Goal: Communication & Community: Answer question/provide support

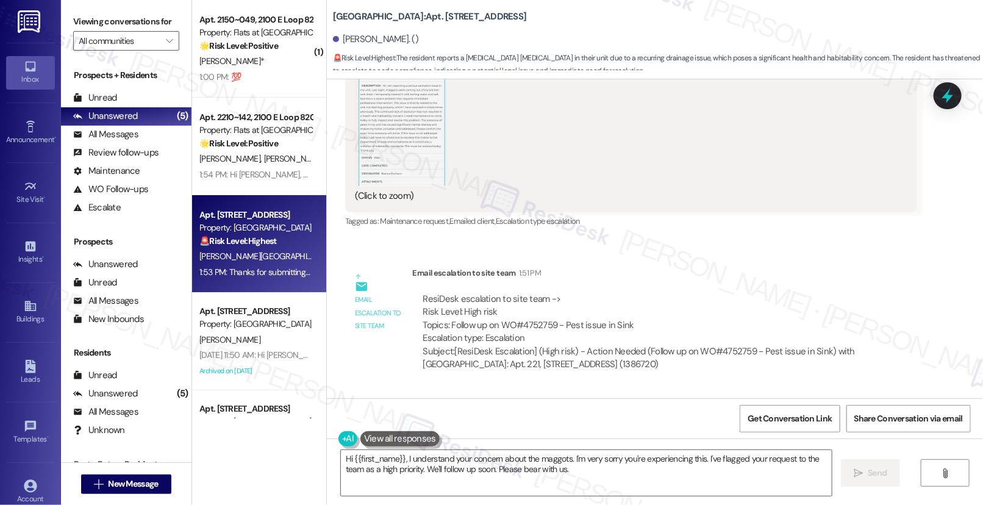
scroll to position [12818, 0]
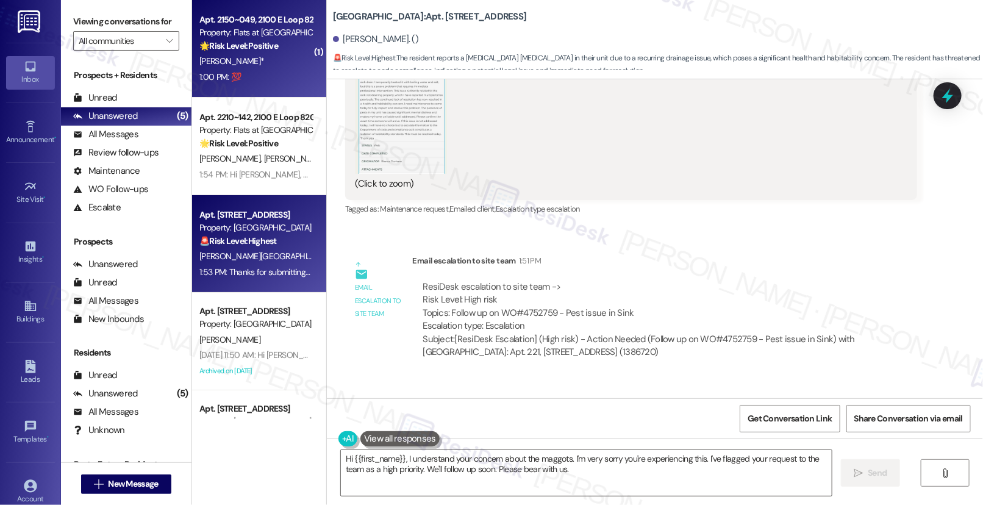
click at [246, 83] on div "1:00 PM: 💯 1:00 PM: 💯" at bounding box center [255, 76] width 115 height 15
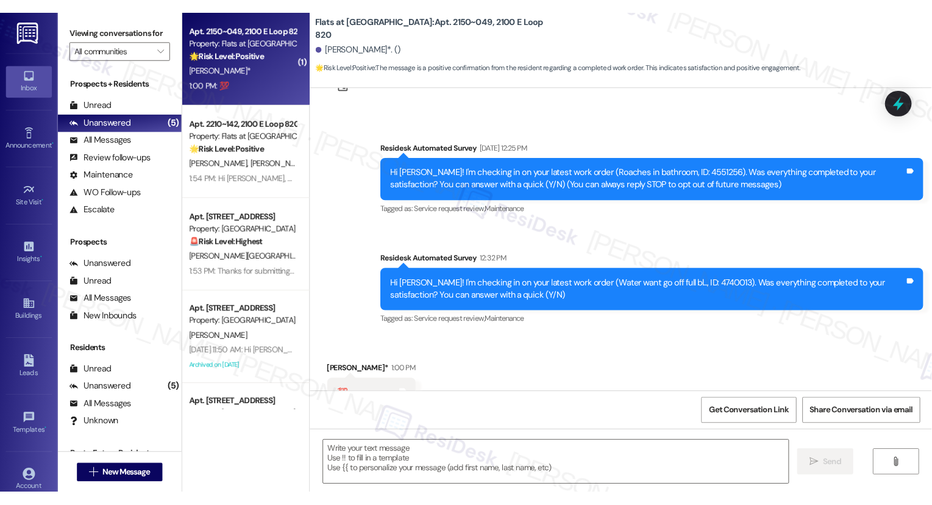
scroll to position [98, 0]
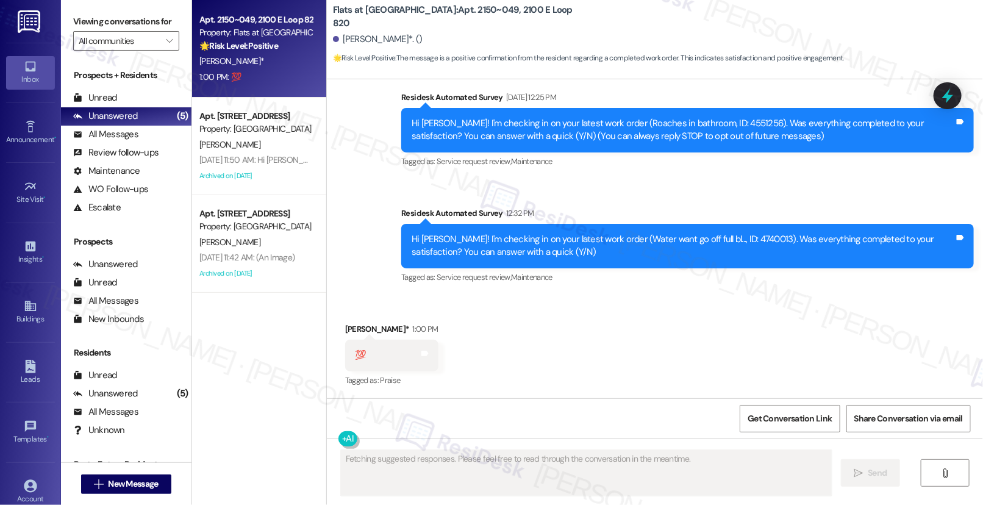
click at [493, 247] on div "Hi [PERSON_NAME]! I'm checking in on your latest work order (Water want go off …" at bounding box center [682, 246] width 543 height 26
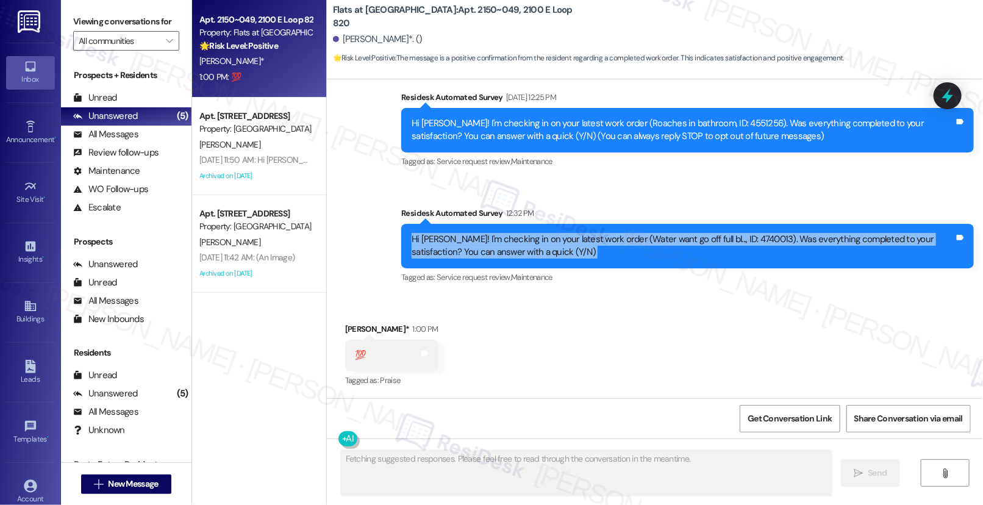
click at [493, 247] on div "Hi [PERSON_NAME]! I'm checking in on your latest work order (Water want go off …" at bounding box center [682, 246] width 543 height 26
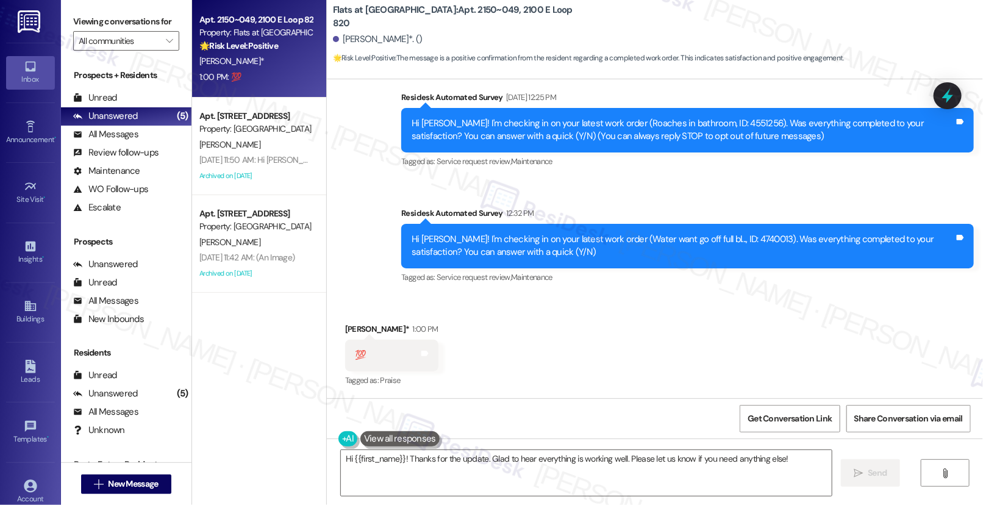
click at [356, 358] on div "💯" at bounding box center [360, 355] width 11 height 13
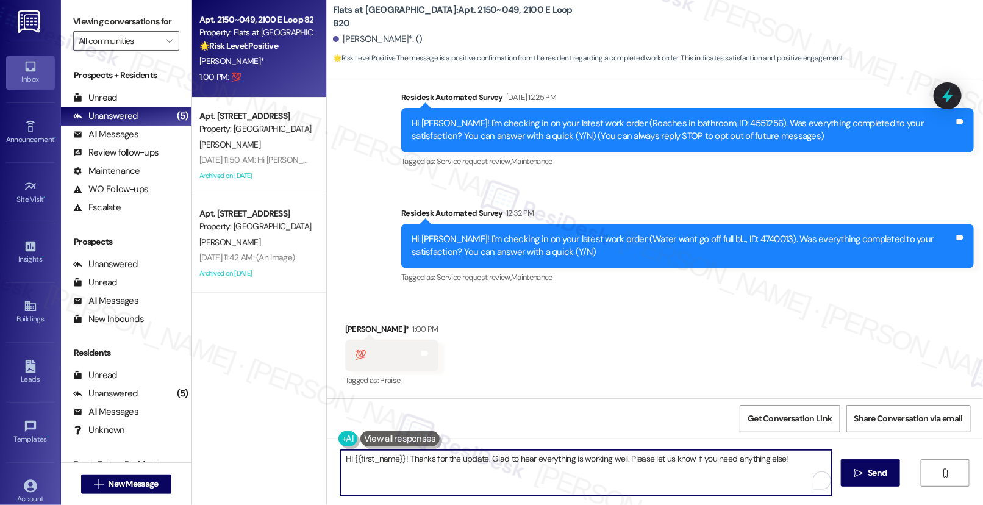
click at [790, 466] on textarea "Hi {{first_name}}! Thanks for the update. Glad to hear everything is working we…" at bounding box center [586, 473] width 491 height 46
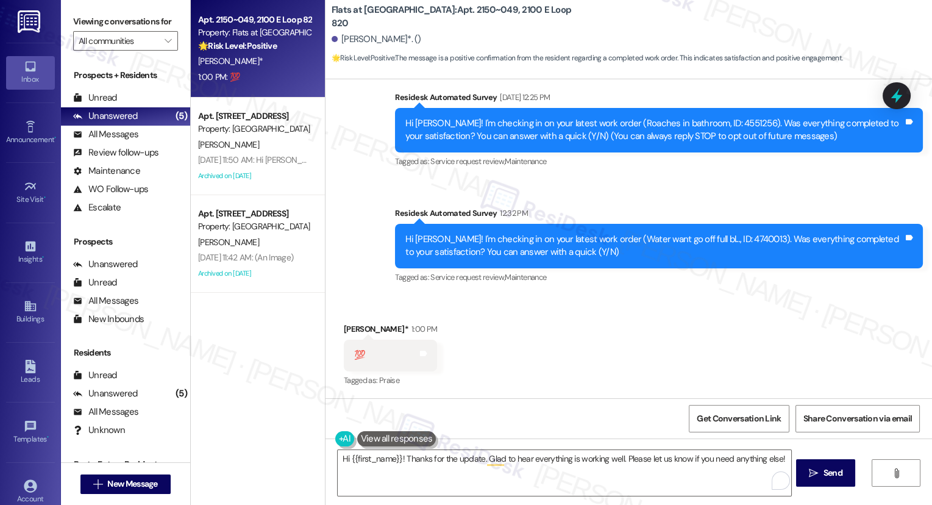
click at [91, 20] on label "Viewing conversations for" at bounding box center [125, 21] width 105 height 19
click at [458, 247] on div "Hi [PERSON_NAME]! I'm checking in on your latest work order (Water want go off …" at bounding box center [654, 246] width 498 height 26
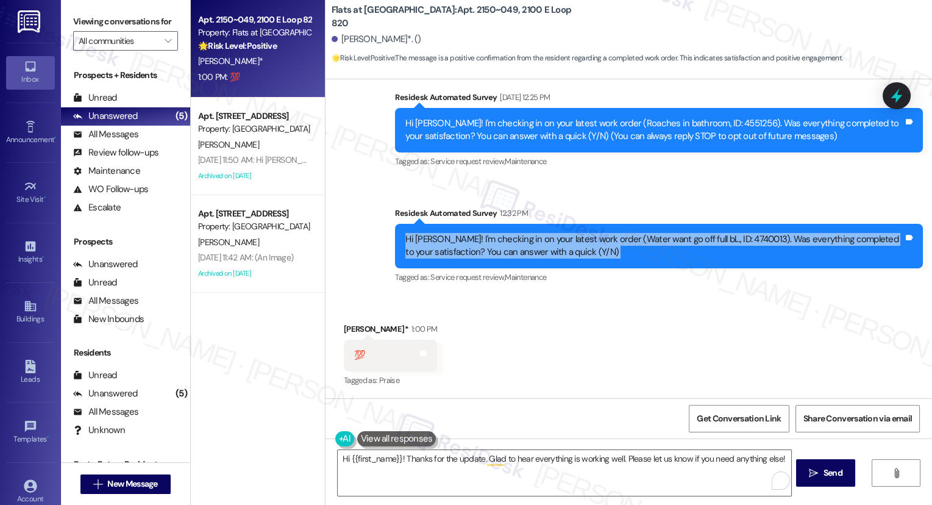
click at [458, 247] on div "Hi [PERSON_NAME]! I'm checking in on your latest work order (Water want go off …" at bounding box center [654, 246] width 498 height 26
copy div "Hi [PERSON_NAME]! I'm checking in on your latest work order (Water want go off …"
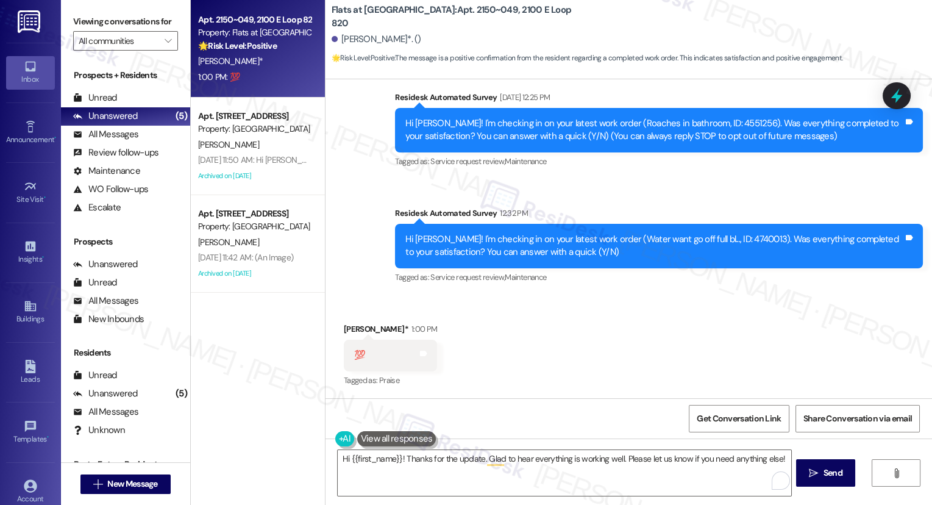
click at [89, 18] on label "Viewing conversations for" at bounding box center [125, 21] width 105 height 19
drag, startPoint x: 83, startPoint y: 23, endPoint x: 104, endPoint y: 24, distance: 21.4
click at [83, 23] on label "Viewing conversations for" at bounding box center [125, 21] width 105 height 19
drag, startPoint x: 81, startPoint y: 12, endPoint x: 105, endPoint y: 23, distance: 26.5
click at [81, 12] on label "Viewing conversations for" at bounding box center [125, 21] width 105 height 19
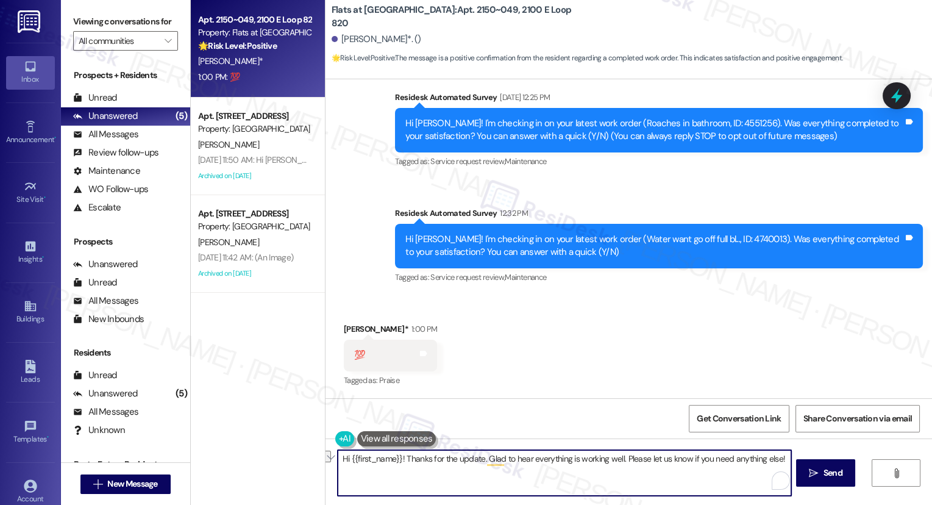
drag, startPoint x: 784, startPoint y: 462, endPoint x: 616, endPoint y: 462, distance: 168.2
click at [616, 462] on textarea "Hi {{first_name}}! Thanks for the update. Glad to hear everything is working we…" at bounding box center [565, 473] width 454 height 46
paste textarea "If I may also ask....has {{property}} been living up to your expectations so fa…"
type textarea "Hi {{first_name}}! Thanks for the update. Glad to hear everything is working we…"
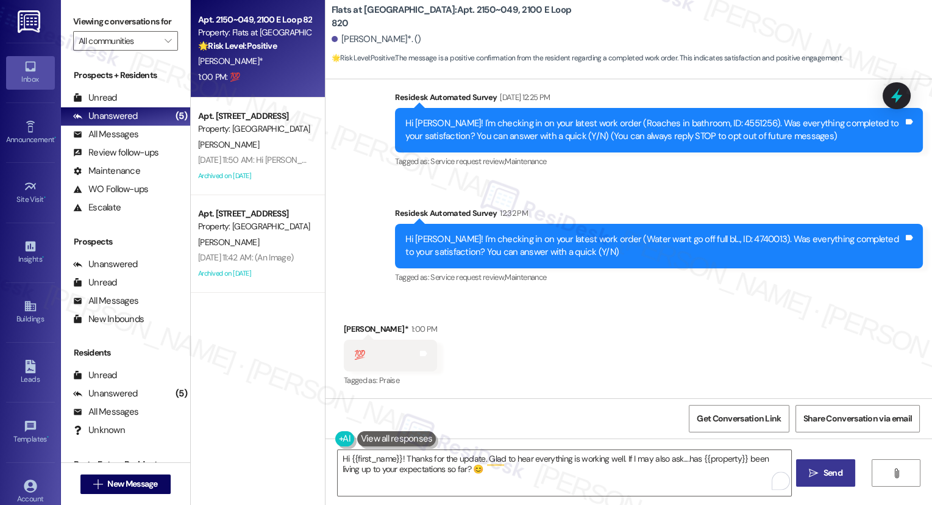
click at [817, 463] on button " Send" at bounding box center [825, 472] width 59 height 27
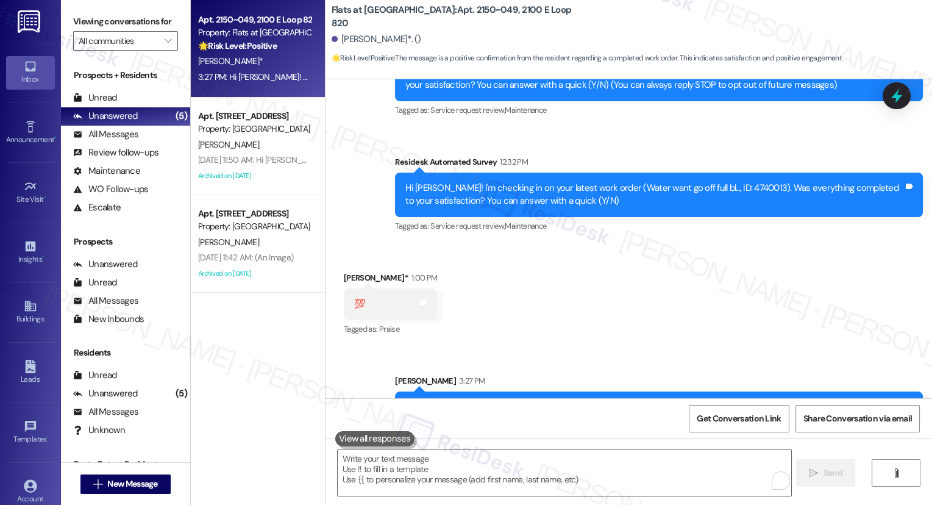
scroll to position [196, 0]
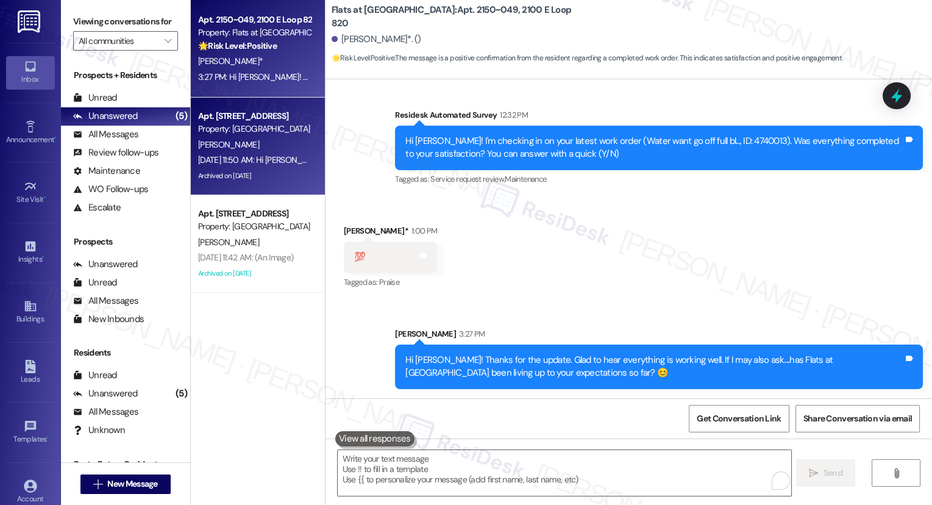
click at [212, 148] on span "[PERSON_NAME]" at bounding box center [228, 144] width 61 height 11
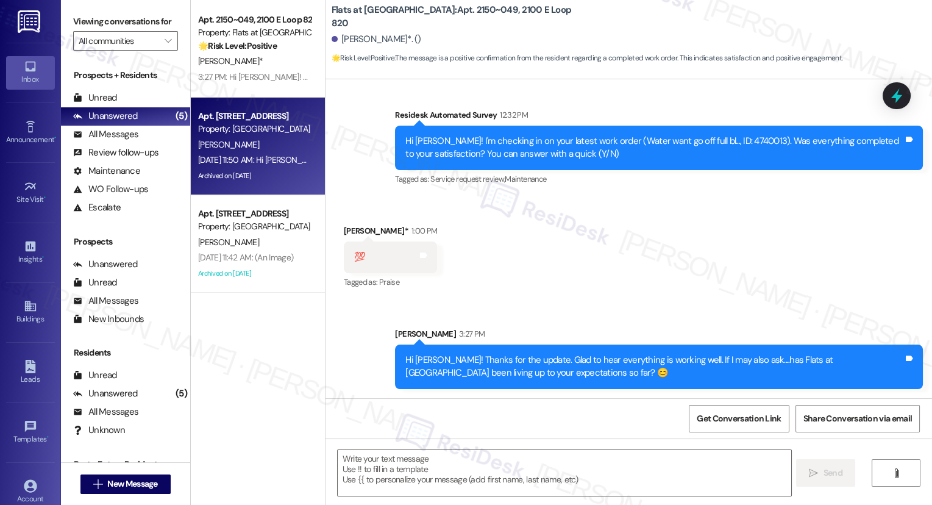
type textarea "Fetching suggested responses. Please feel free to read through the conversation…"
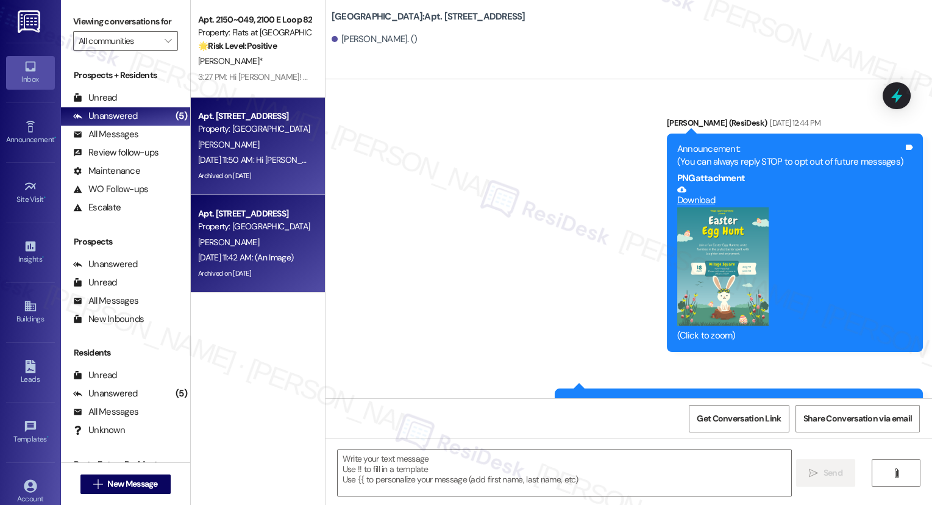
scroll to position [5257, 0]
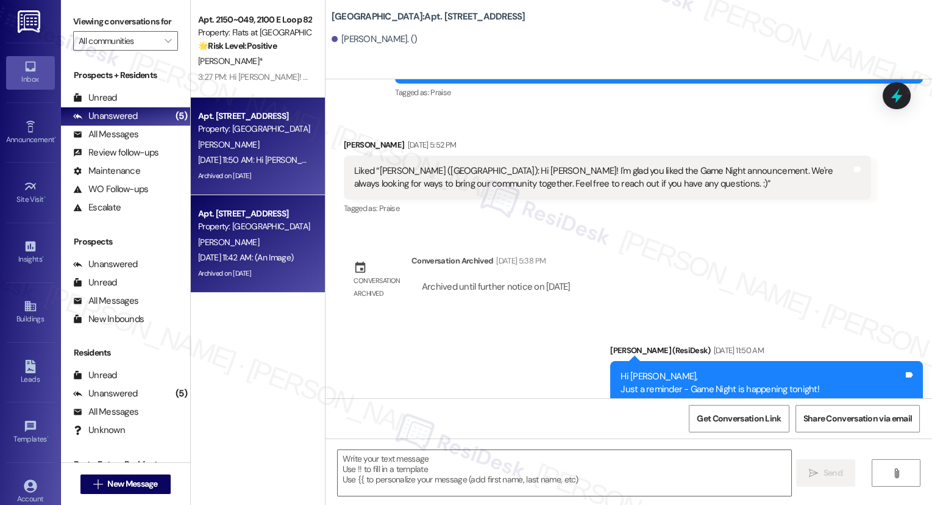
type textarea "Fetching suggested responses. Please feel free to read through the conversation…"
click at [276, 247] on div "[PERSON_NAME]" at bounding box center [254, 242] width 115 height 15
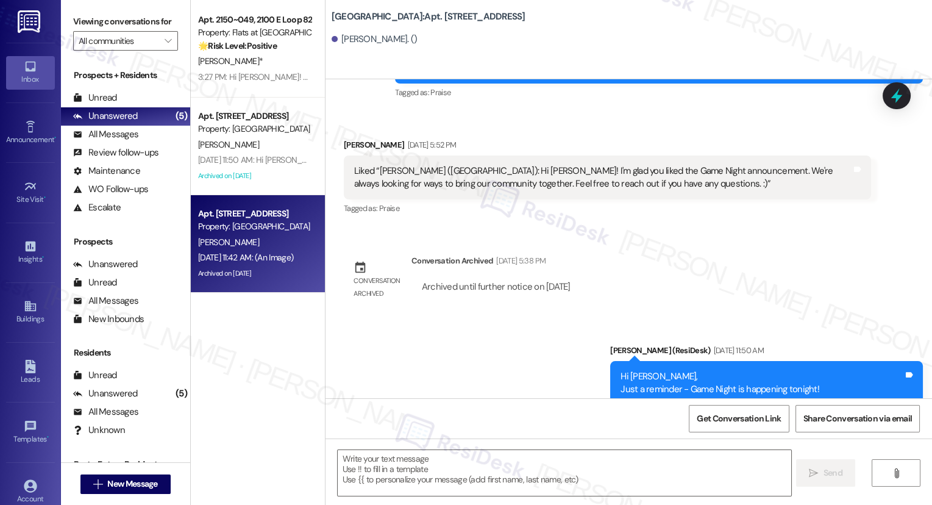
type textarea "Fetching suggested responses. Please feel free to read through the conversation…"
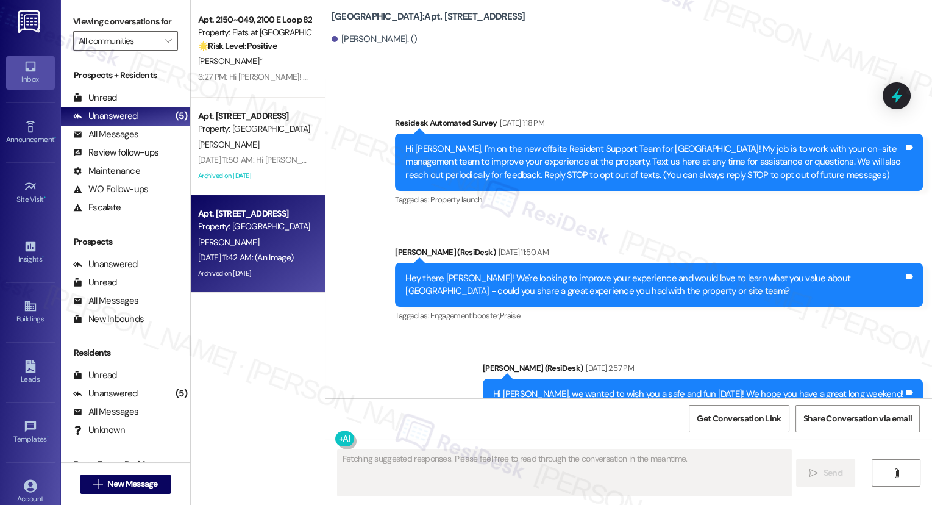
type textarea "Fetching suggested responses. Please feel free to read through the conversation…"
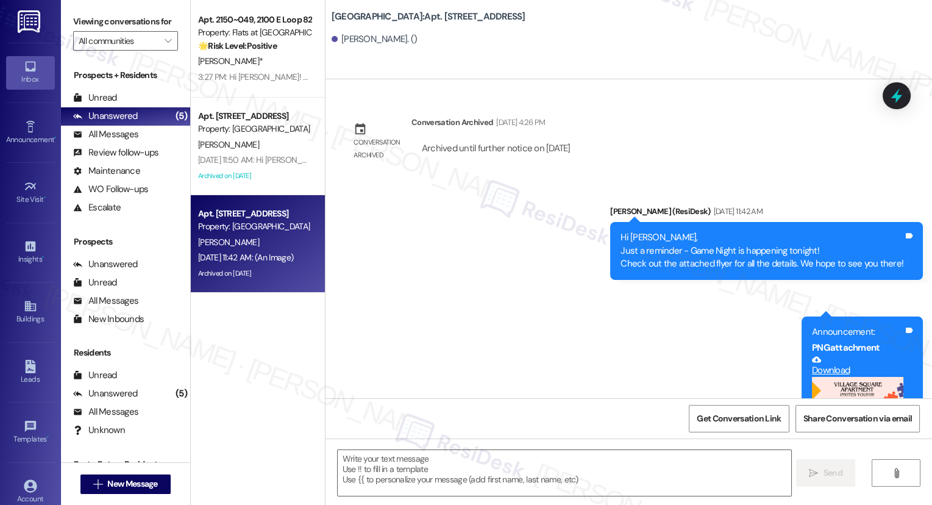
scroll to position [31523, 0]
